Goal: Task Accomplishment & Management: Manage account settings

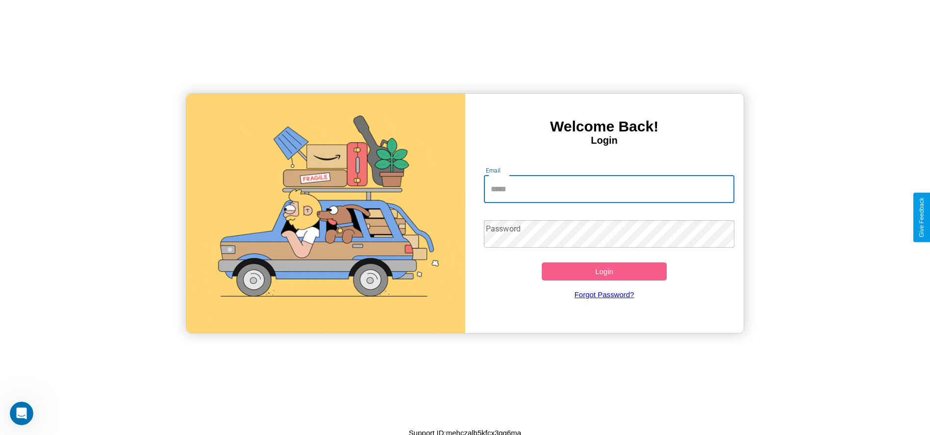
click at [609, 189] on input "Email" at bounding box center [609, 188] width 250 height 27
type input "**********"
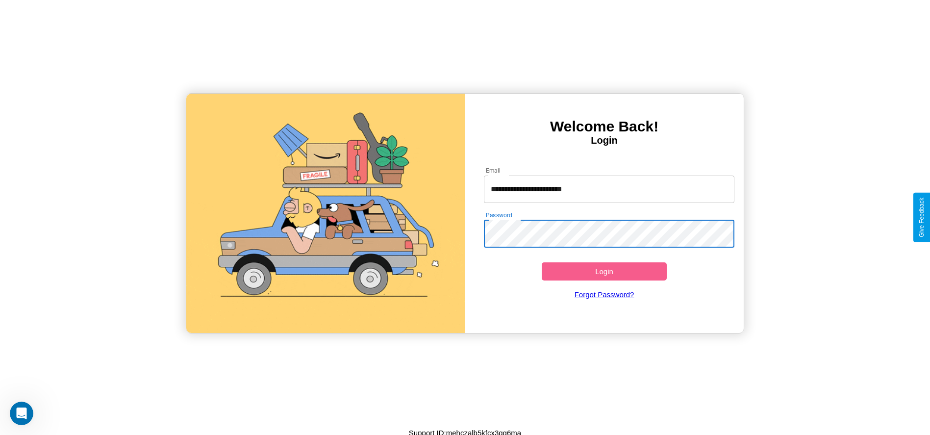
click at [604, 271] on button "Login" at bounding box center [604, 271] width 125 height 18
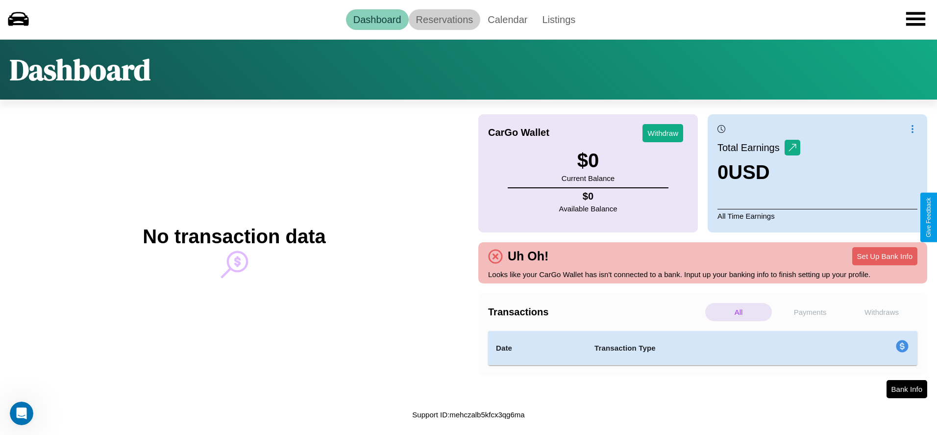
click at [444, 19] on link "Reservations" at bounding box center [445, 19] width 72 height 21
